Goal: Task Accomplishment & Management: Use online tool/utility

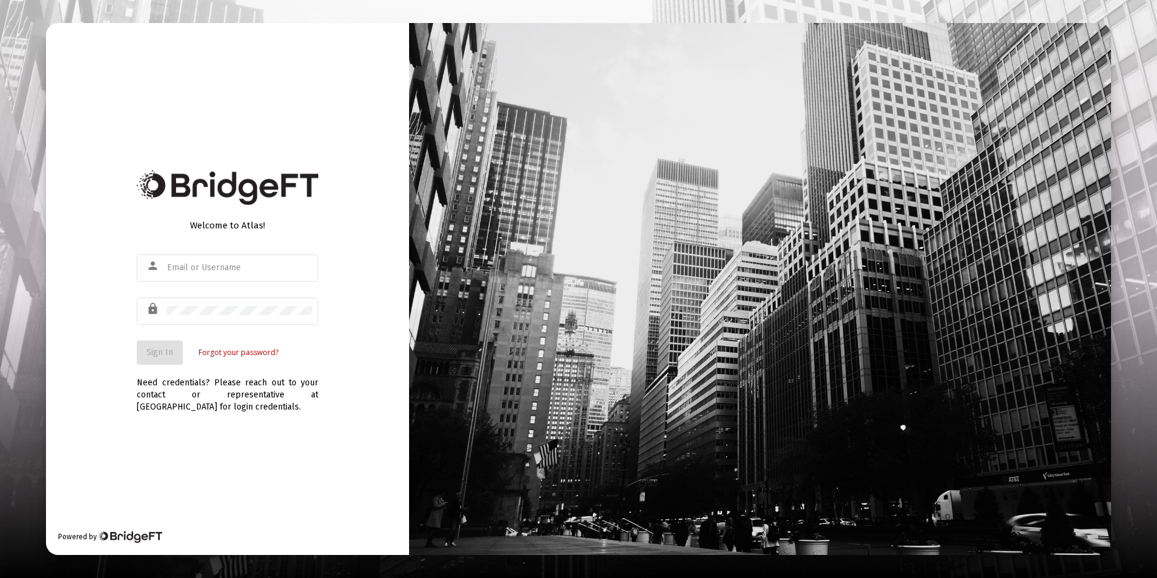
click at [113, 338] on div "Welcome to Atlas! person lock Sign In Forgot your password? Need credentials? P…" at bounding box center [227, 289] width 363 height 532
click at [286, 271] on input "text" at bounding box center [239, 268] width 145 height 10
type input "[EMAIL_ADDRESS][DOMAIN_NAME]"
click at [137, 340] on button "Sign In" at bounding box center [160, 352] width 46 height 24
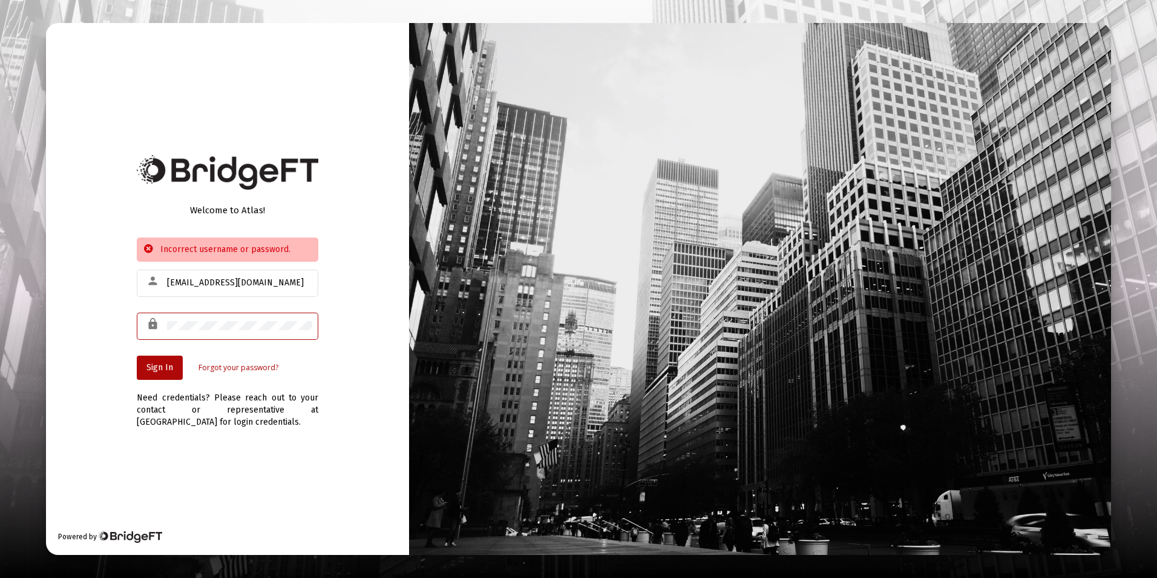
click at [173, 318] on div at bounding box center [239, 326] width 145 height 30
click at [137, 355] on button "Sign In" at bounding box center [160, 367] width 46 height 24
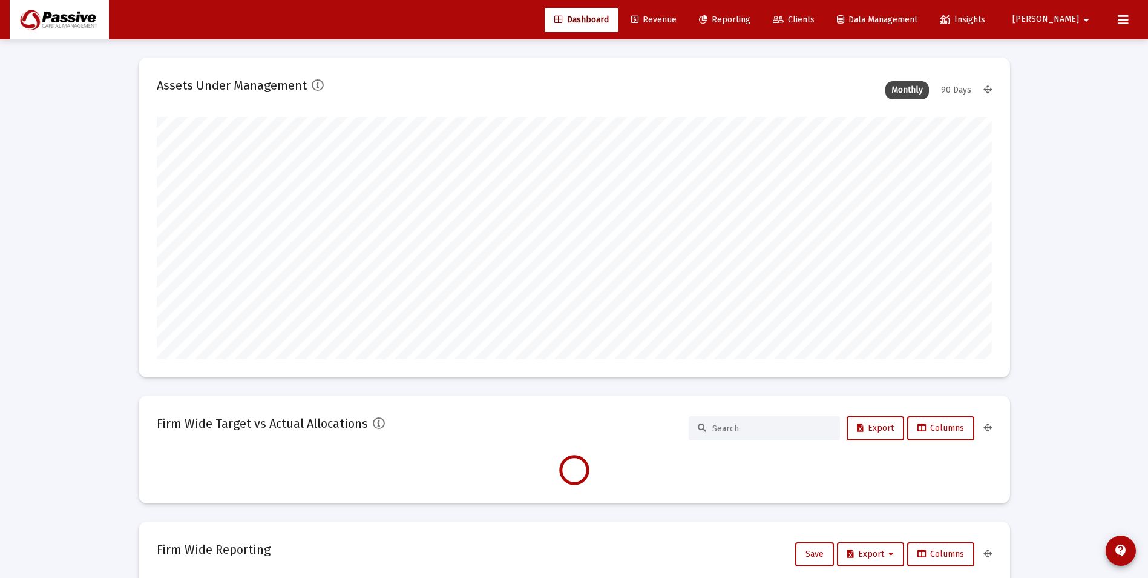
type input "[DATE]"
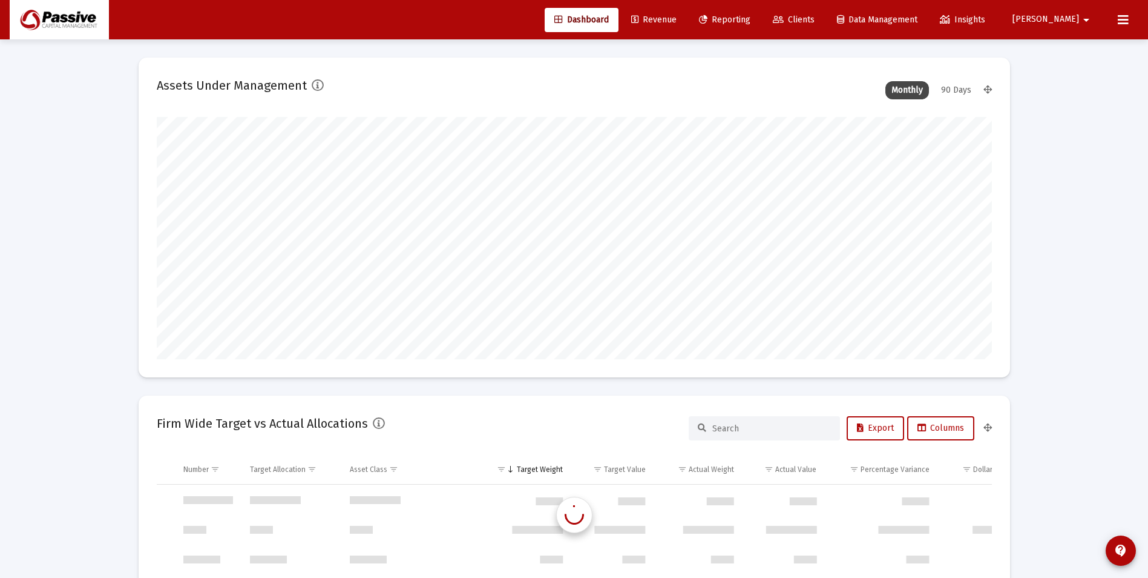
click at [677, 20] on span "Revenue" at bounding box center [653, 20] width 45 height 10
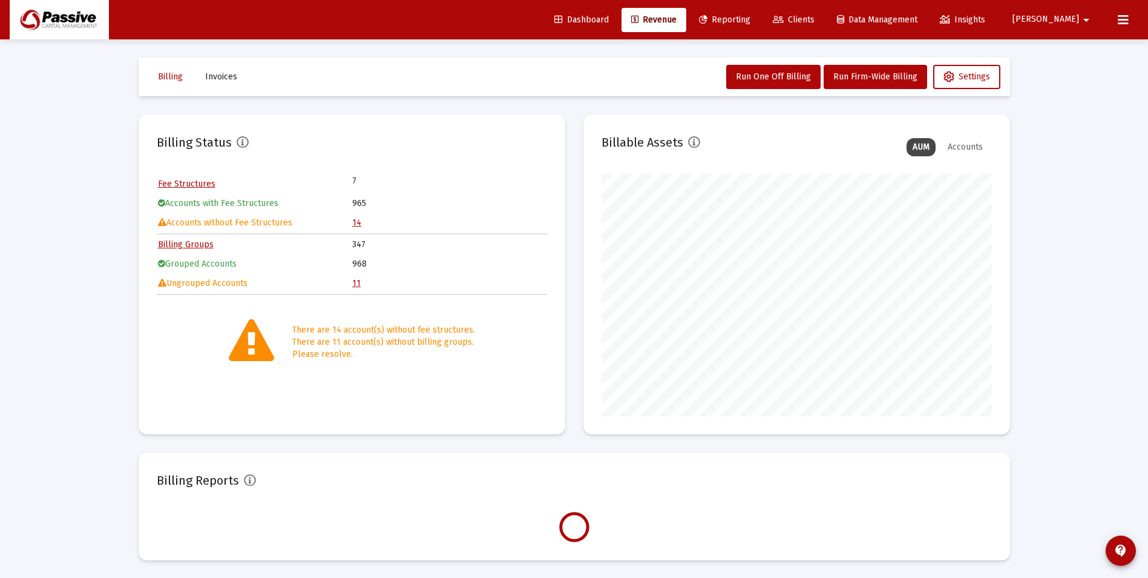
scroll to position [242, 390]
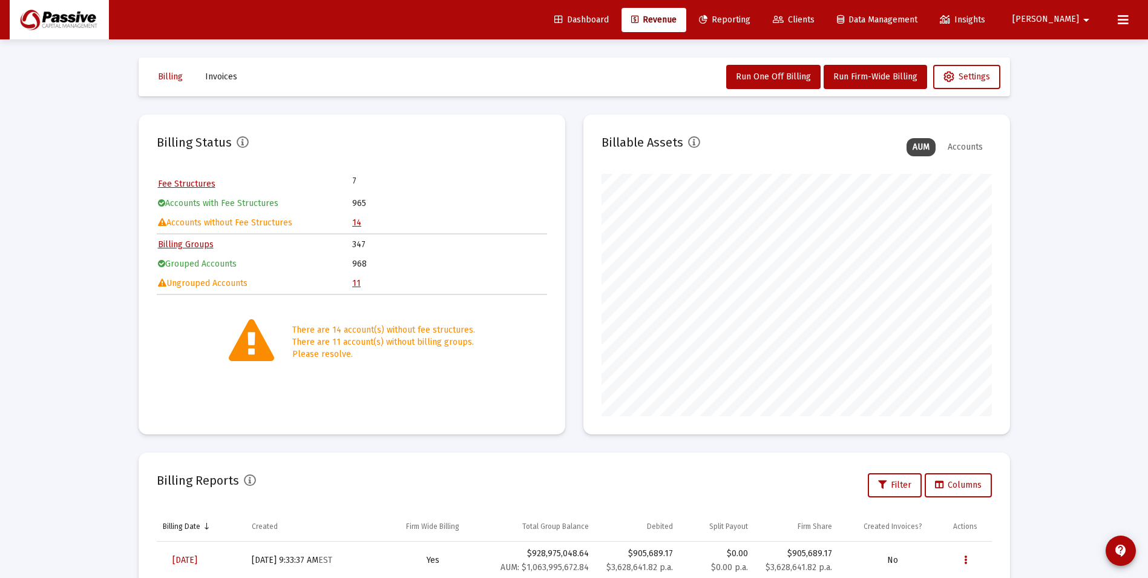
click at [609, 17] on span "Dashboard" at bounding box center [582, 20] width 54 height 10
